Goal: Navigation & Orientation: Find specific page/section

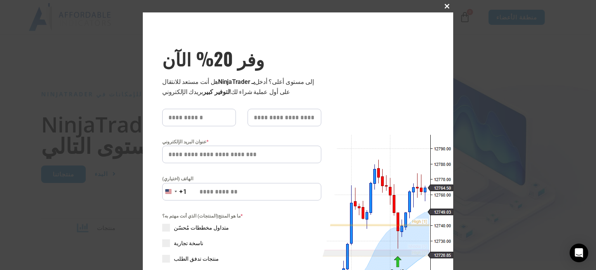
click at [446, 2] on button "إغلاق هذه الوحدة" at bounding box center [447, 6] width 12 height 12
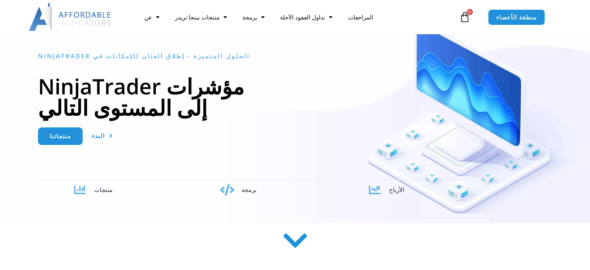
scroll to position [78, 0]
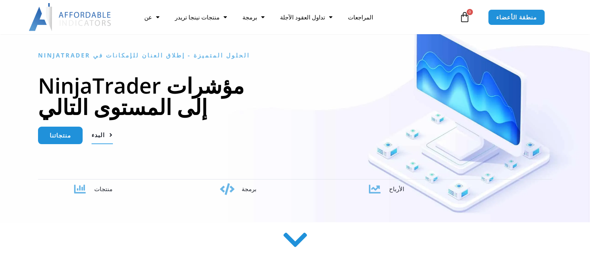
click at [96, 133] on font "البدء" at bounding box center [98, 135] width 13 height 8
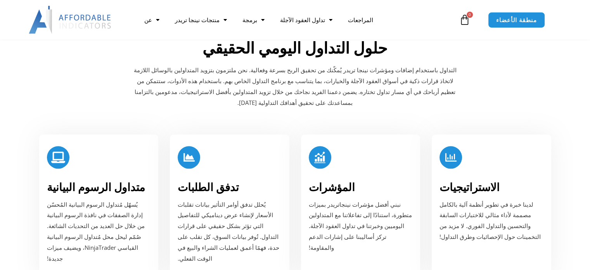
scroll to position [730, 0]
